Goal: Information Seeking & Learning: Learn about a topic

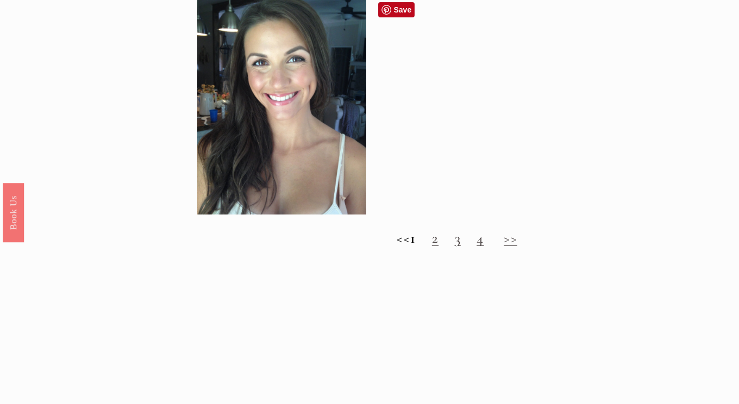
scroll to position [979, 0]
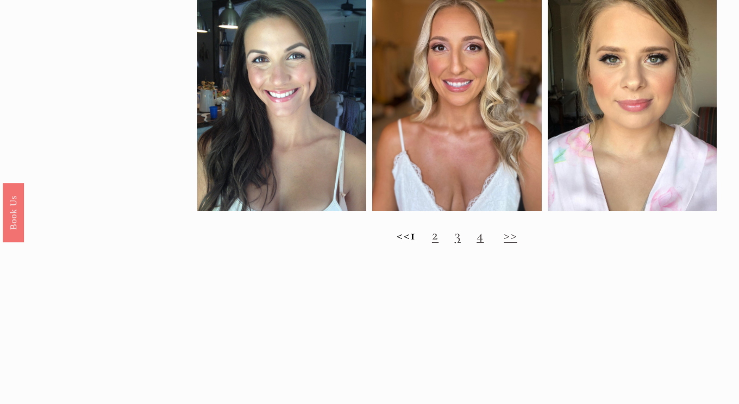
click at [461, 244] on link "3" at bounding box center [458, 235] width 6 height 18
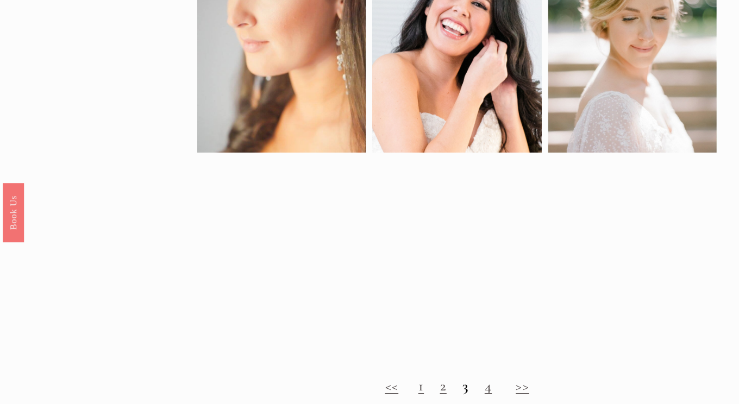
scroll to position [598, 0]
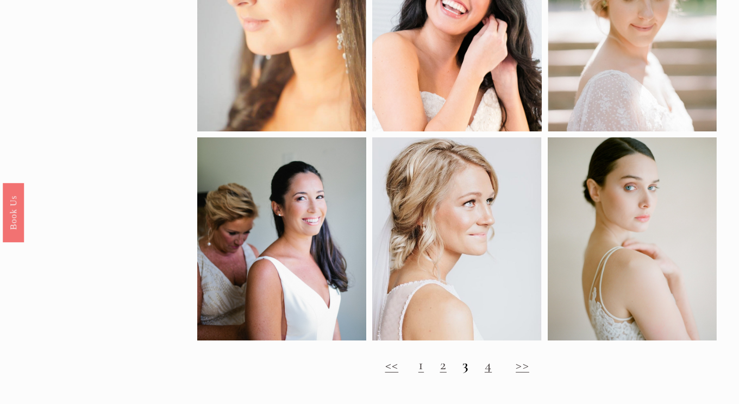
click at [441, 374] on link "2" at bounding box center [443, 365] width 7 height 18
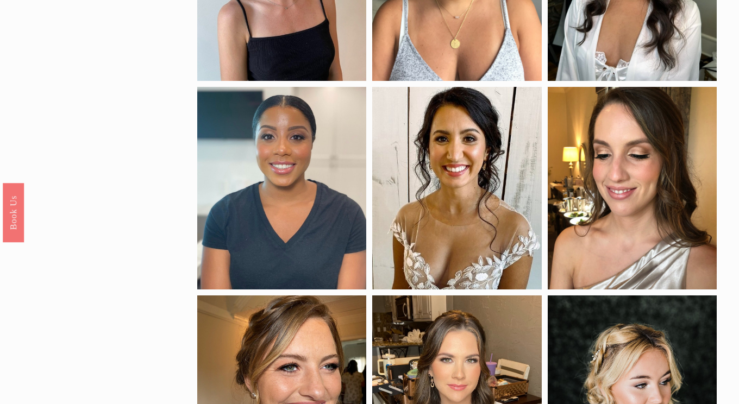
scroll to position [489, 0]
